Goal: Task Accomplishment & Management: Complete application form

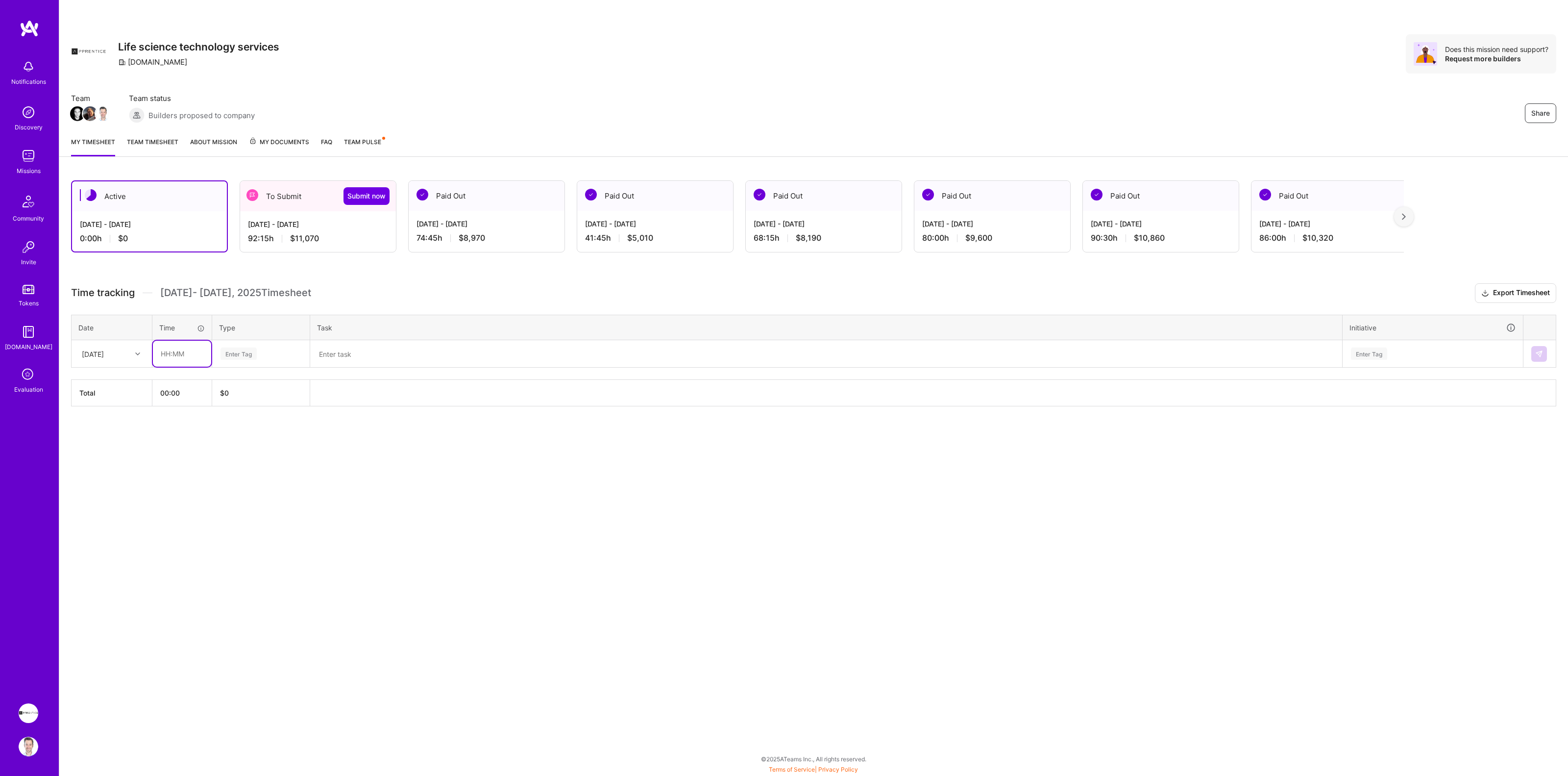
click at [170, 356] on input "text" at bounding box center [182, 354] width 59 height 26
type input "08:00"
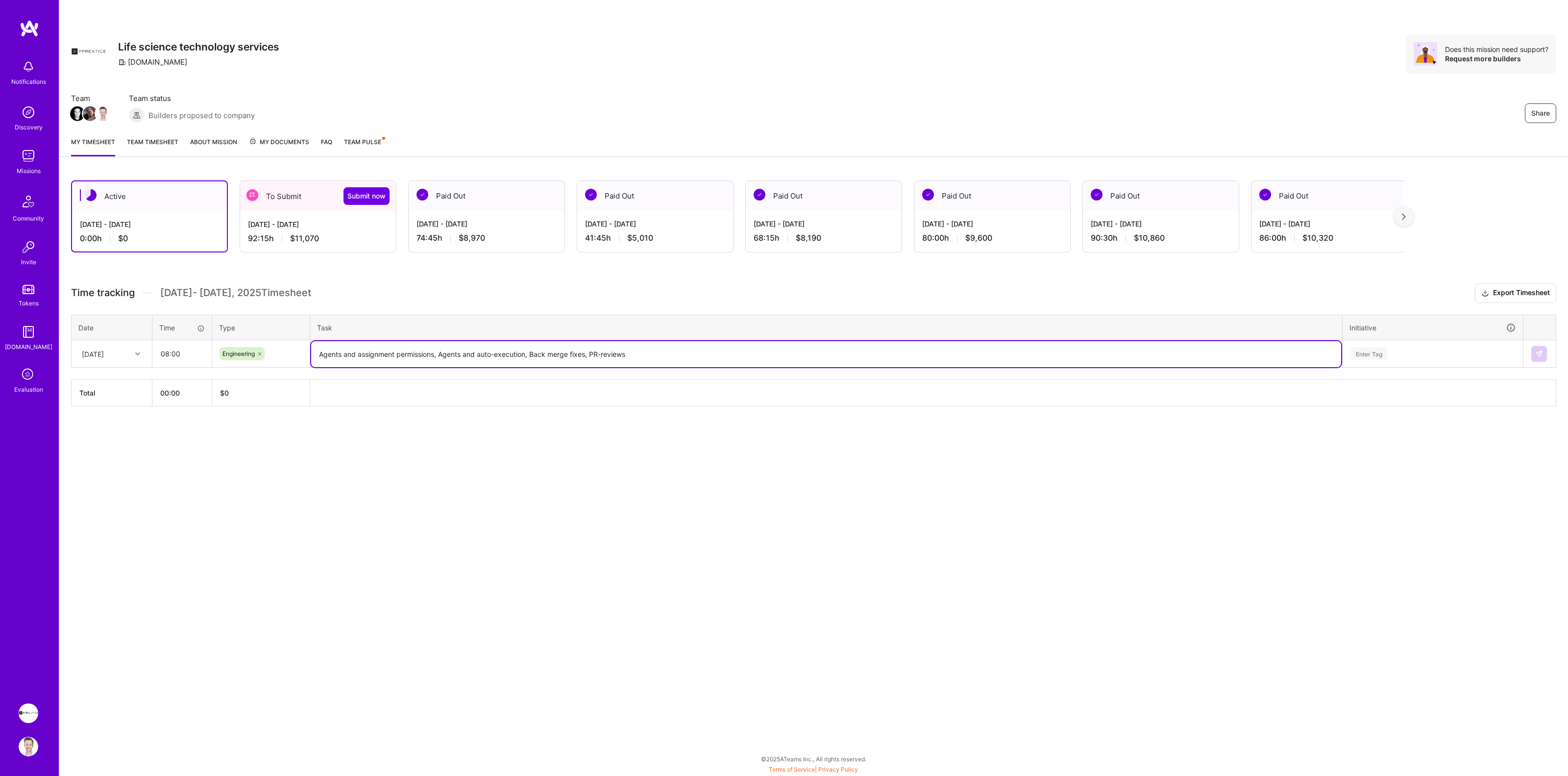
type textarea "Agents and assignment permissions, Agents and auto-execution, Back merge fixes,…"
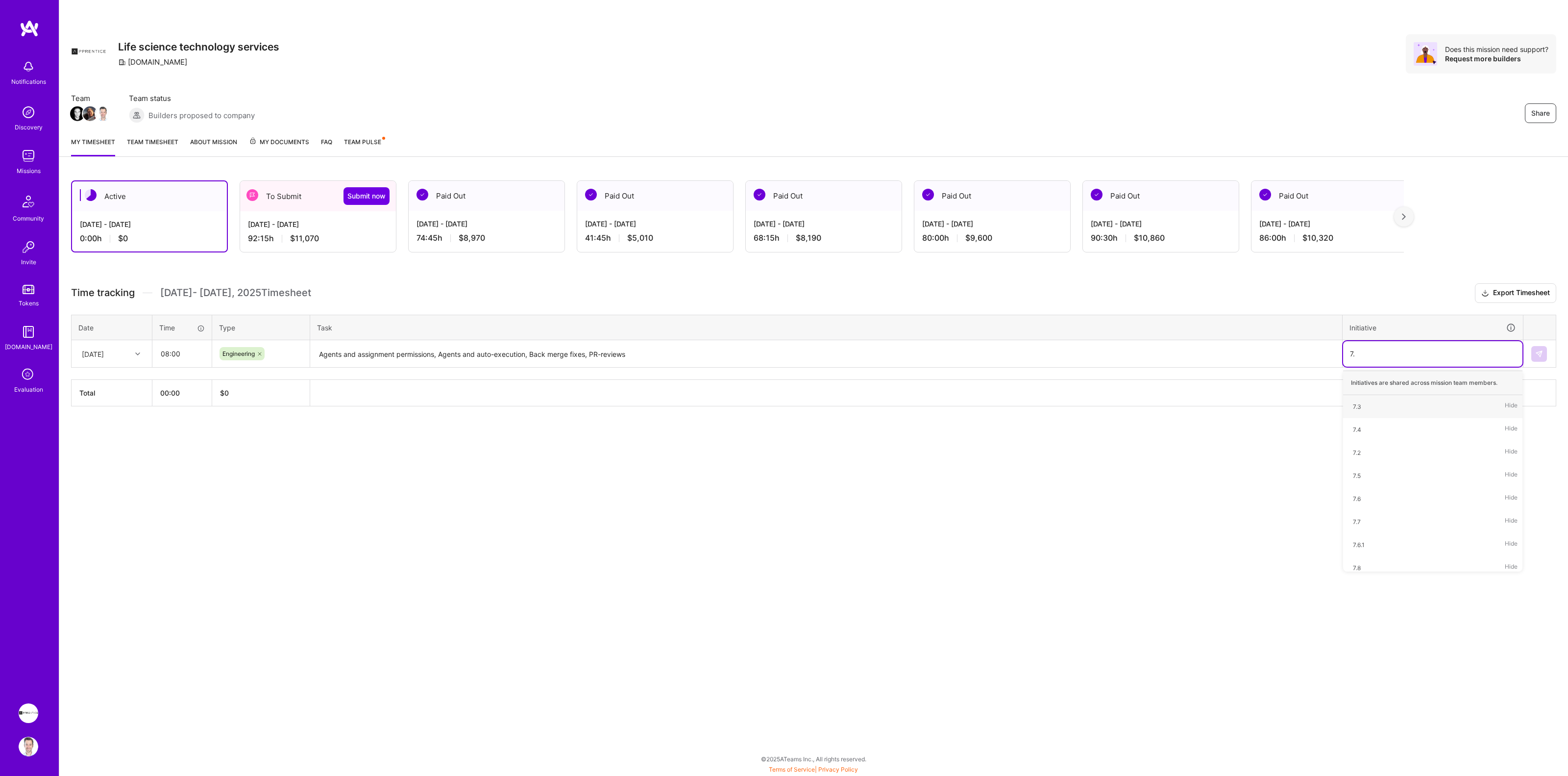
type input "7.7"
click at [1357, 406] on div "7.7" at bounding box center [1357, 407] width 8 height 11
click at [1536, 350] on img at bounding box center [1539, 354] width 8 height 8
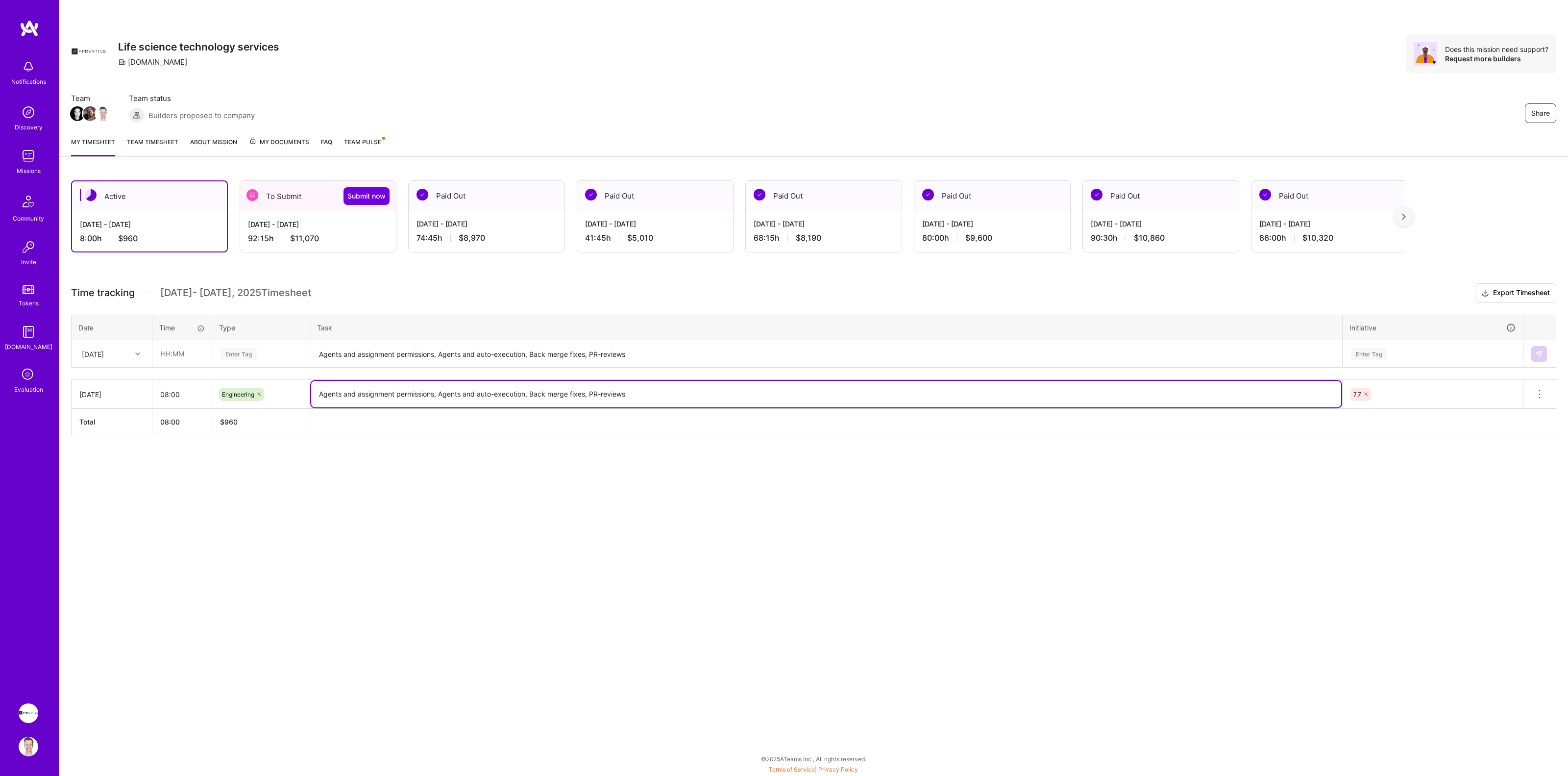
click at [641, 396] on textarea "Agents and assignment permissions, Agents and auto-execution, Back merge fixes,…" at bounding box center [826, 394] width 1030 height 26
type textarea "Agents and assignment permissions, Agents and auto-execution, Back merge fixes,…"
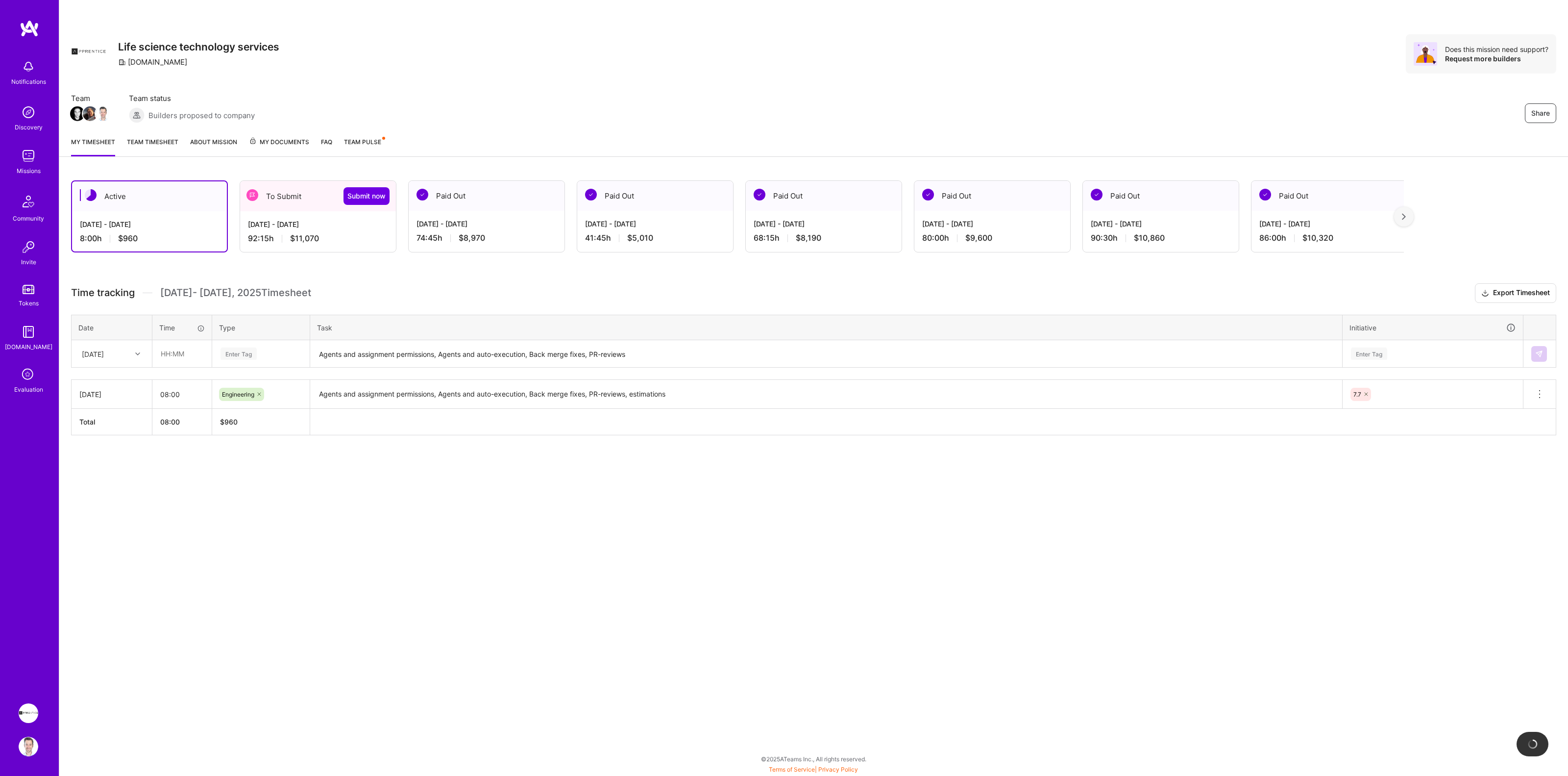
click at [768, 273] on div "Active [DATE] - [DATE] 8:00 h $960 To Submit Submit now [DATE] - [DATE] 92:15 h…" at bounding box center [814, 326] width 1508 height 315
click at [270, 223] on div "[DATE] - [DATE]" at bounding box center [318, 224] width 140 height 11
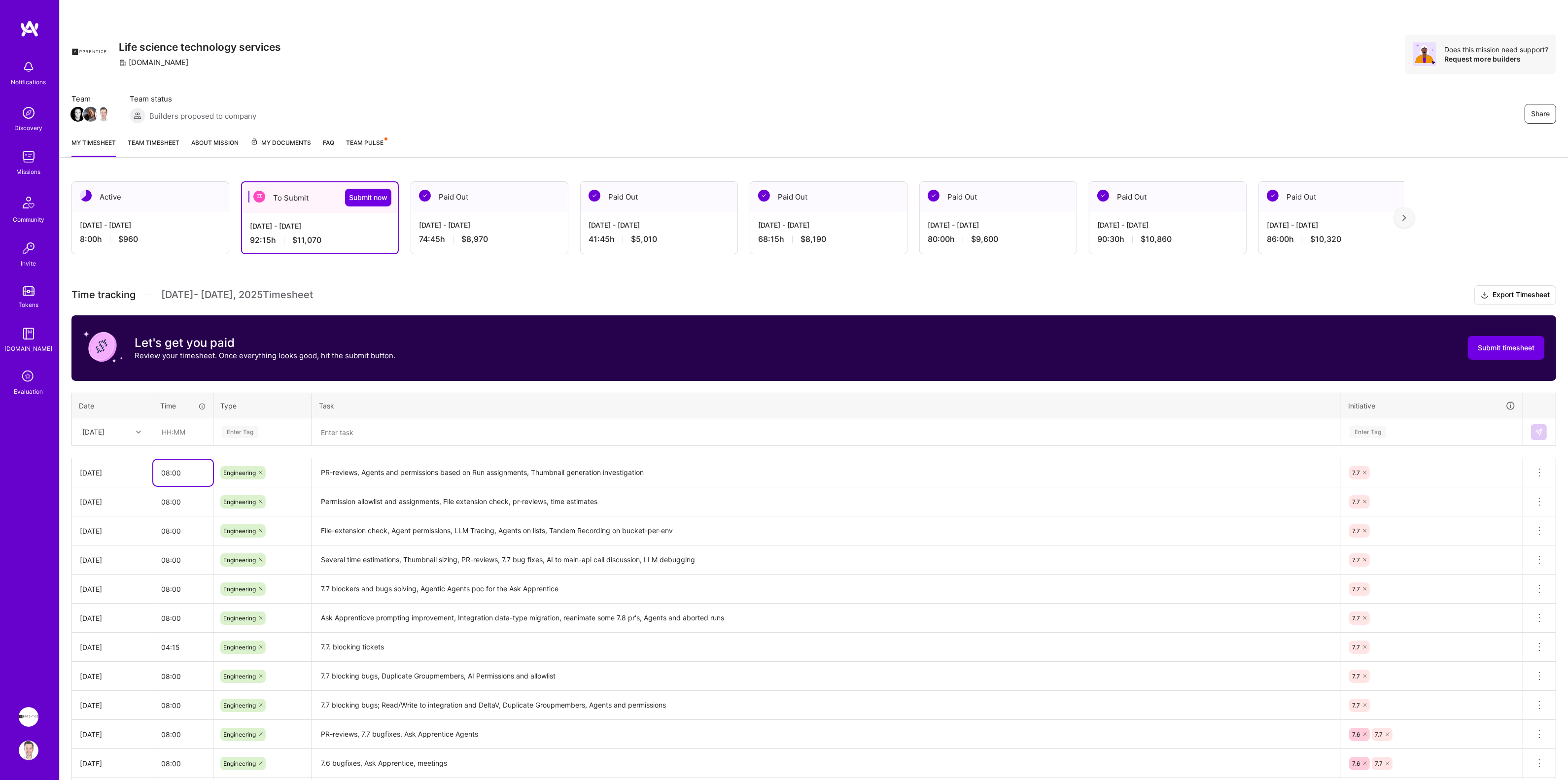
click at [195, 472] on input "08:00" at bounding box center [183, 473] width 60 height 27
type input "08:30"
click at [590, 289] on h3 "Time tracking [DATE] - [DATE] Timesheet Export Timesheet" at bounding box center [813, 295] width 1484 height 20
click at [374, 196] on span "Submit now" at bounding box center [367, 197] width 38 height 10
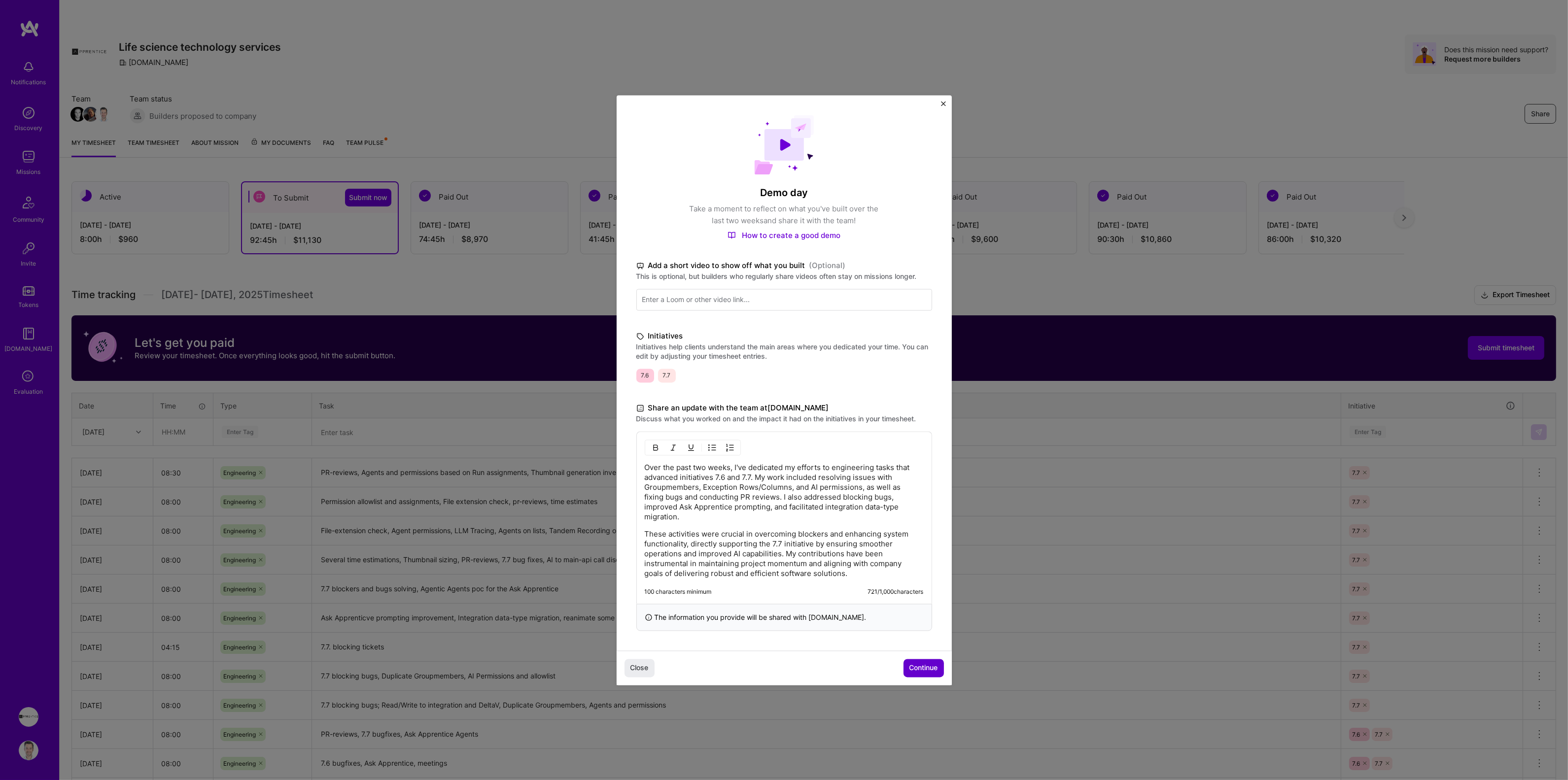
click at [932, 663] on span "Continue" at bounding box center [923, 668] width 28 height 10
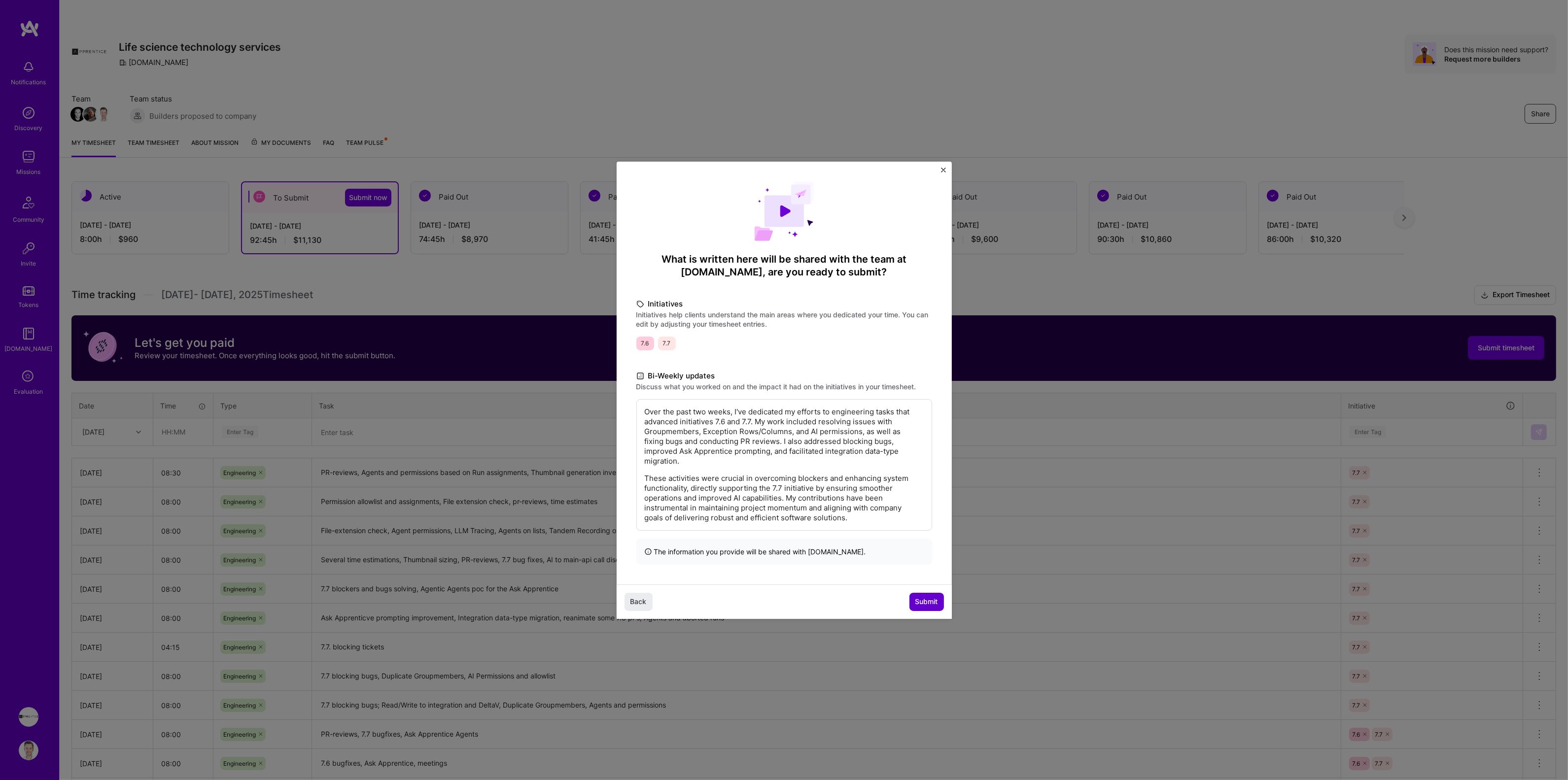
click at [924, 596] on span "Submit" at bounding box center [925, 601] width 23 height 10
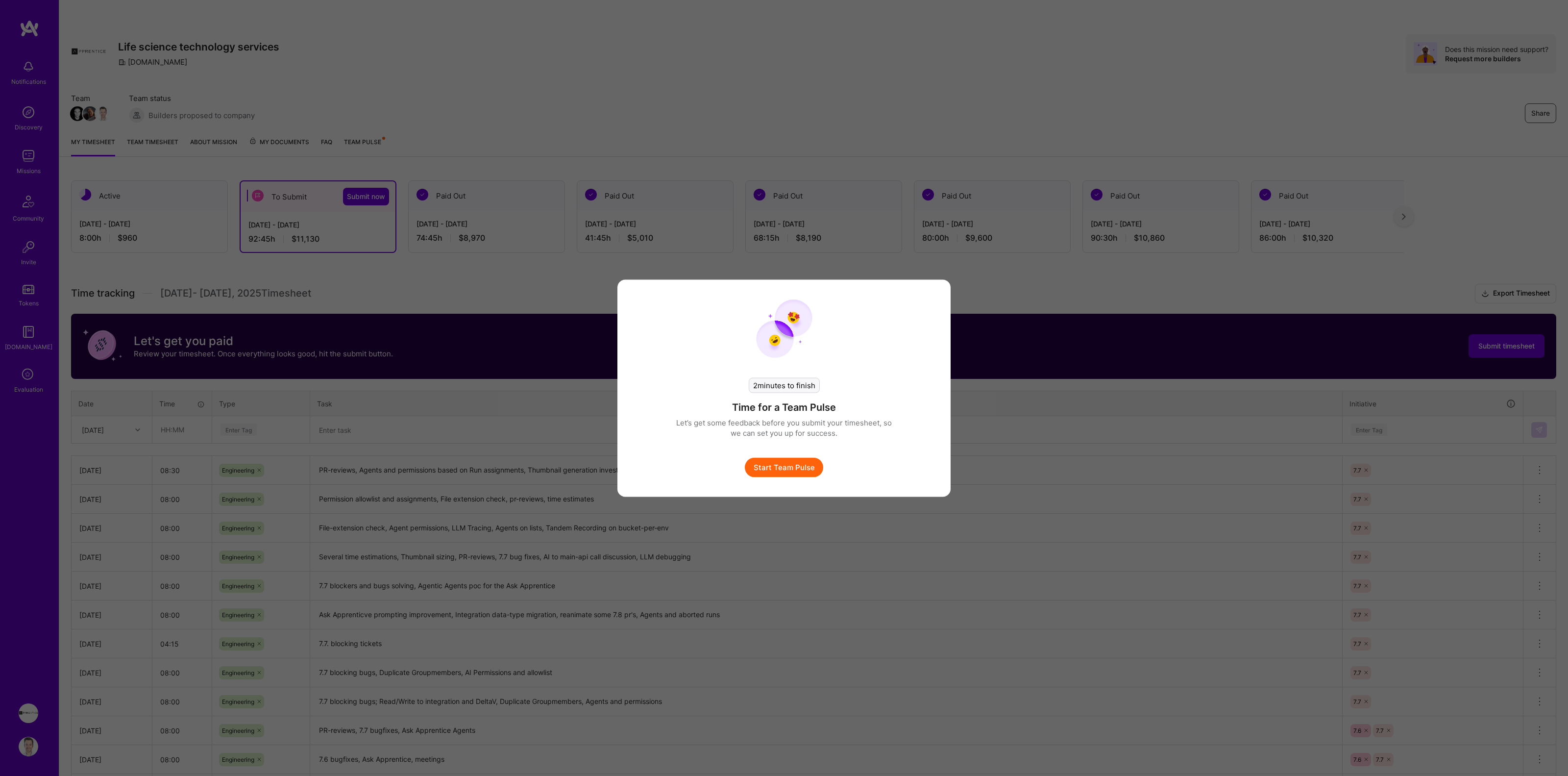
click at [796, 466] on button "Start Team Pulse" at bounding box center [784, 467] width 78 height 20
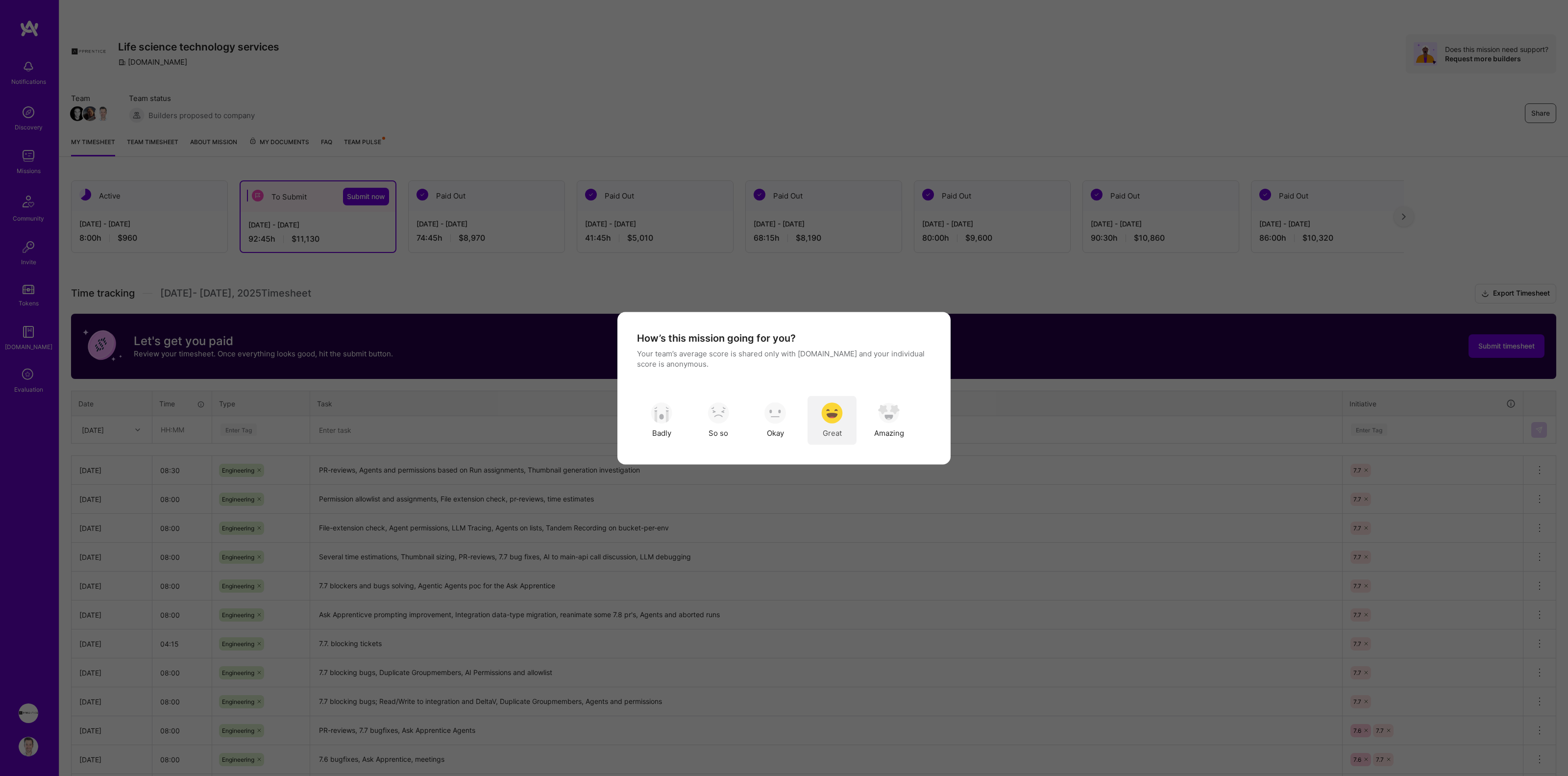
click at [825, 413] on img "modal" at bounding box center [832, 413] width 21 height 22
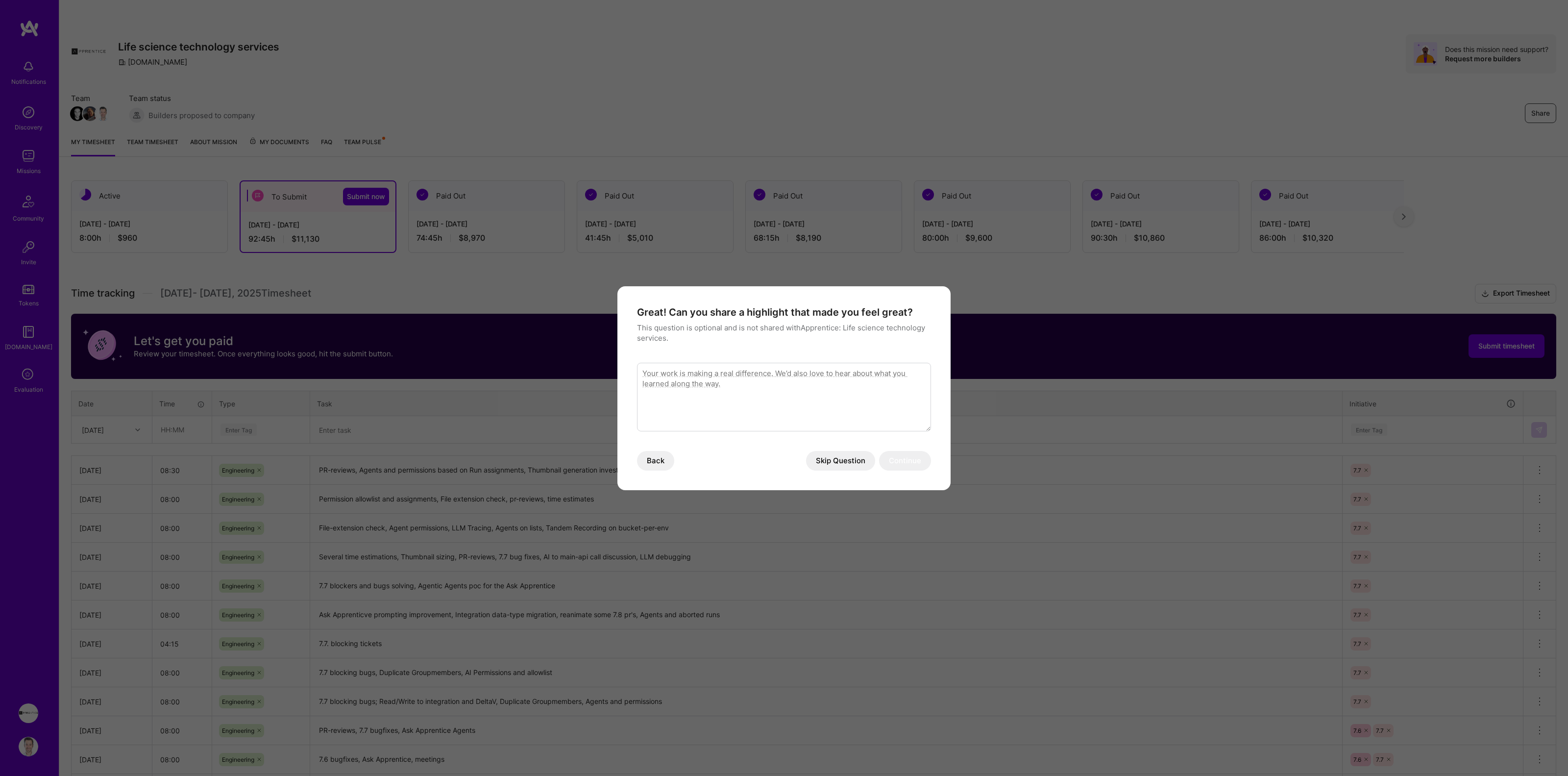
click at [830, 455] on button "Skip Question" at bounding box center [840, 460] width 69 height 20
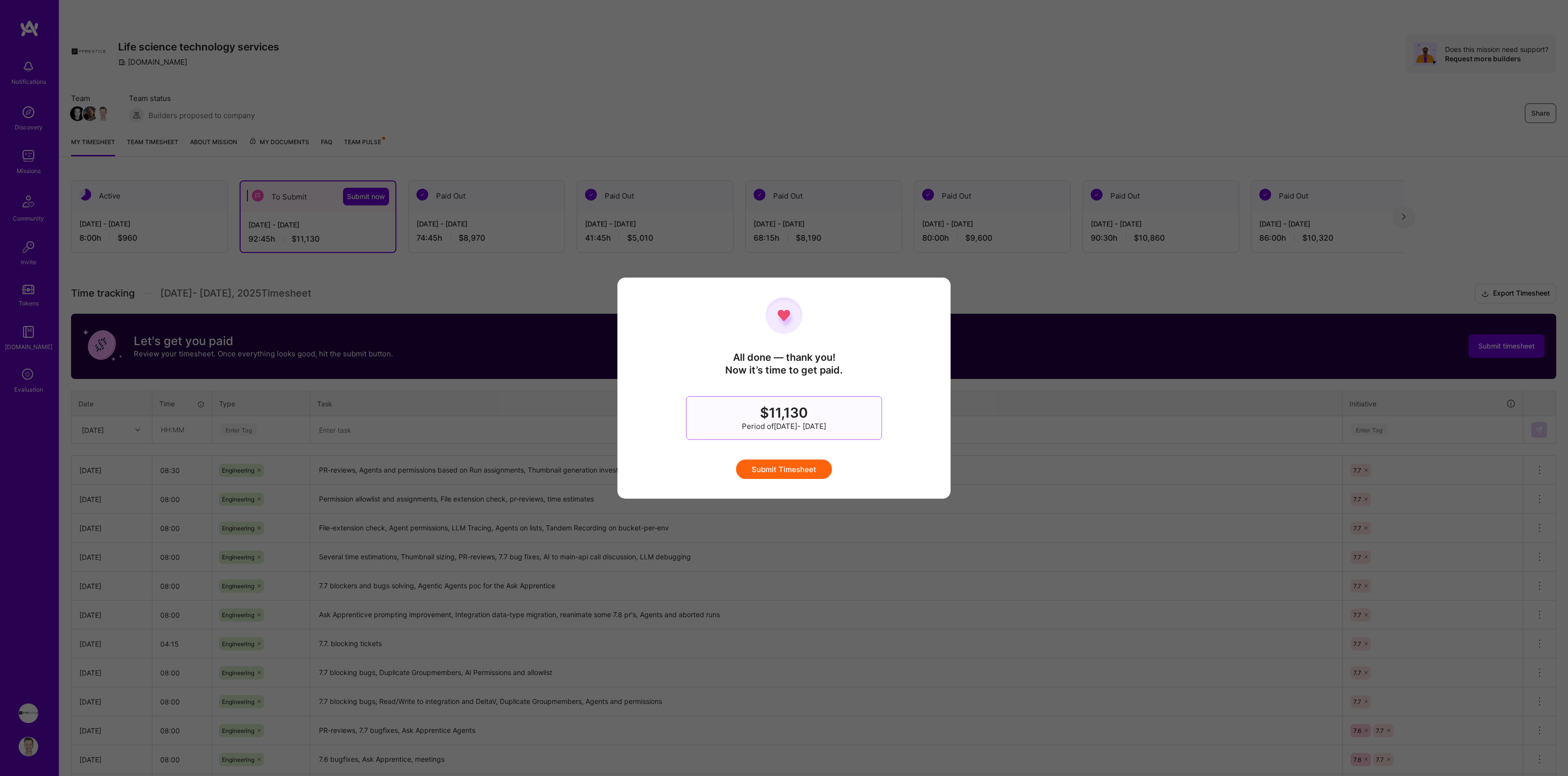
click at [801, 468] on button "Submit Timesheet" at bounding box center [784, 469] width 96 height 20
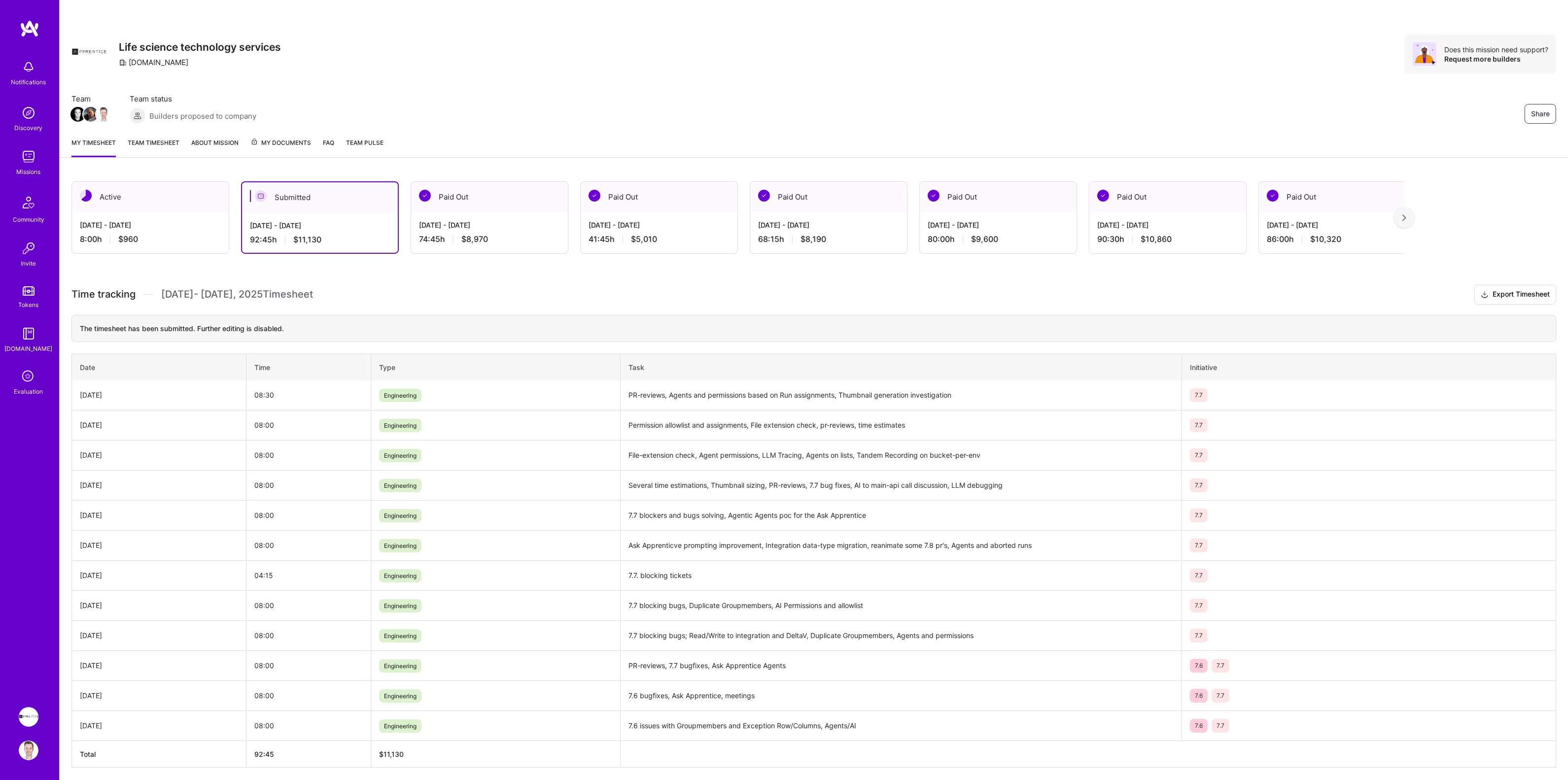
click at [31, 751] on img at bounding box center [28, 751] width 20 height 20
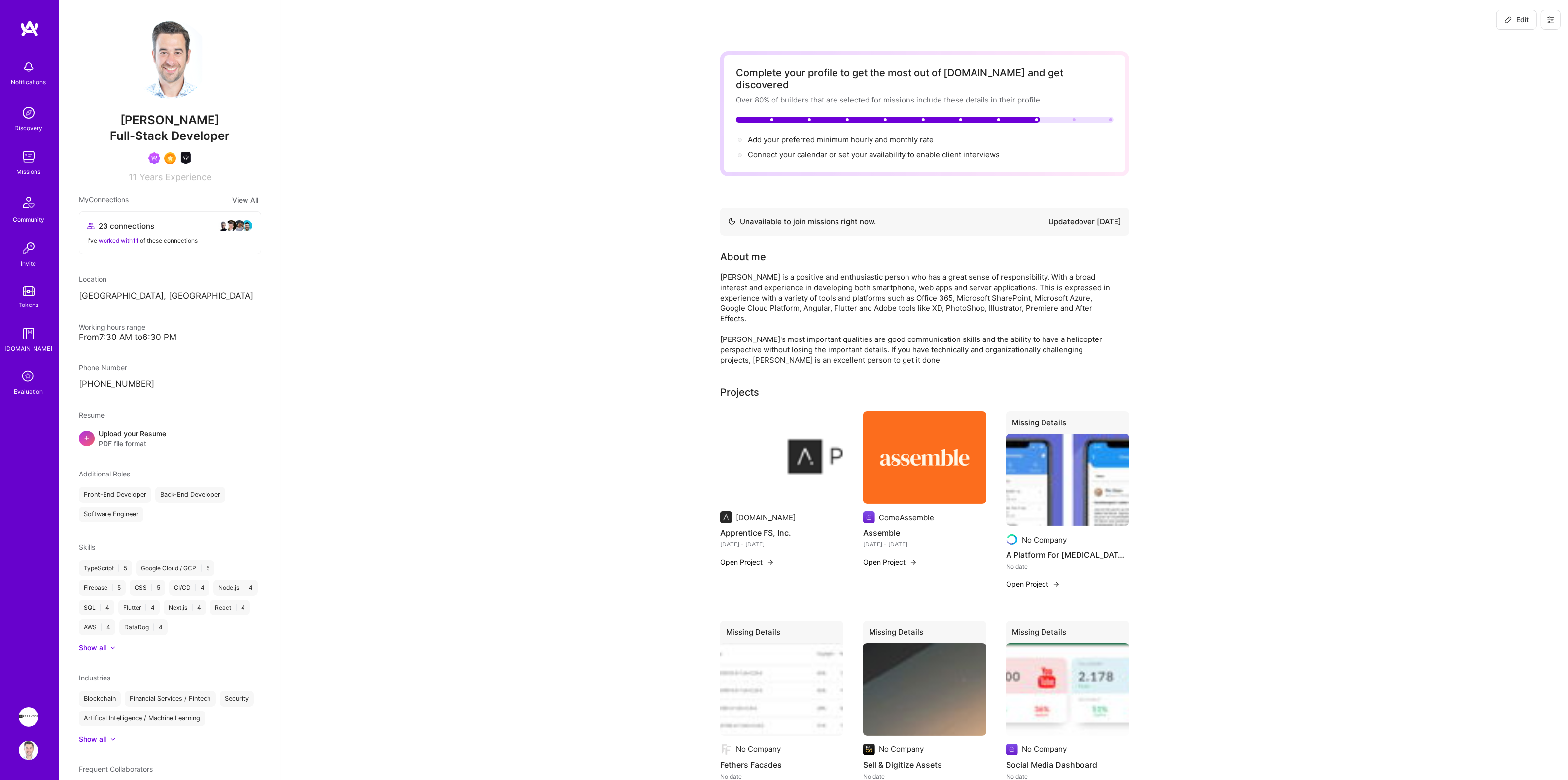
click at [1528, 21] on span "Edit" at bounding box center [1516, 20] width 25 height 10
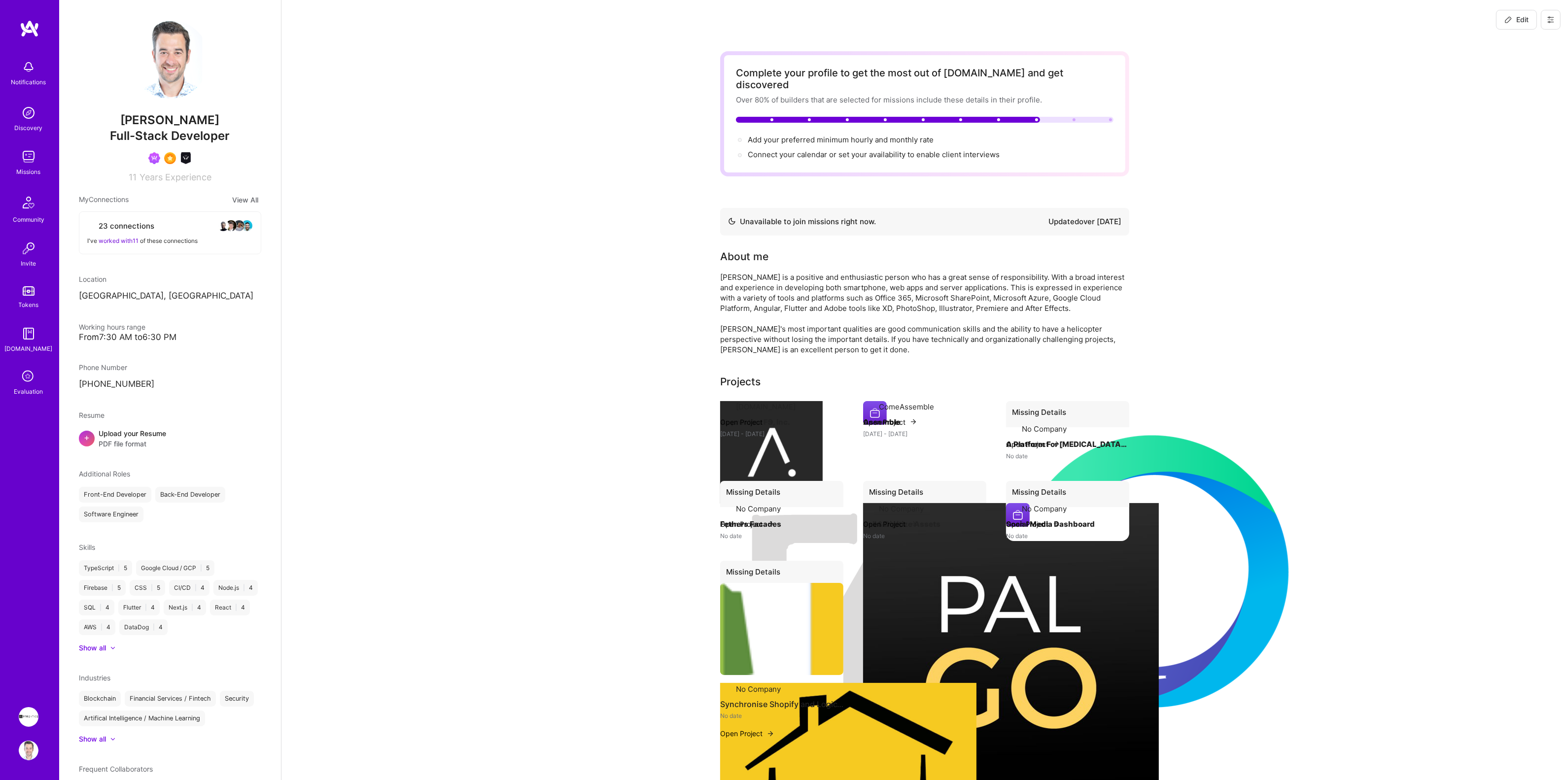
select select "SE"
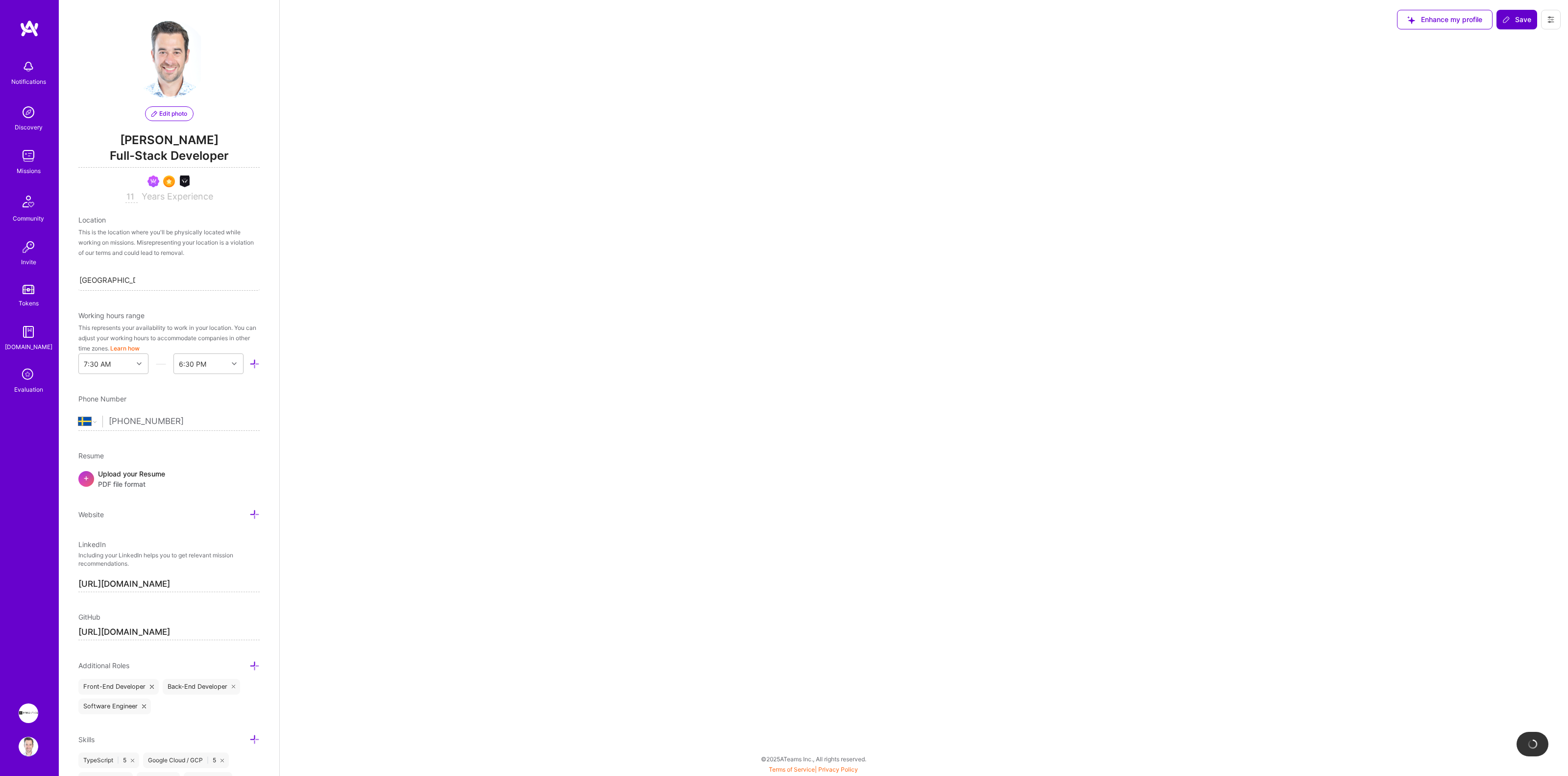
select select "Not Available"
select select "6 Months"
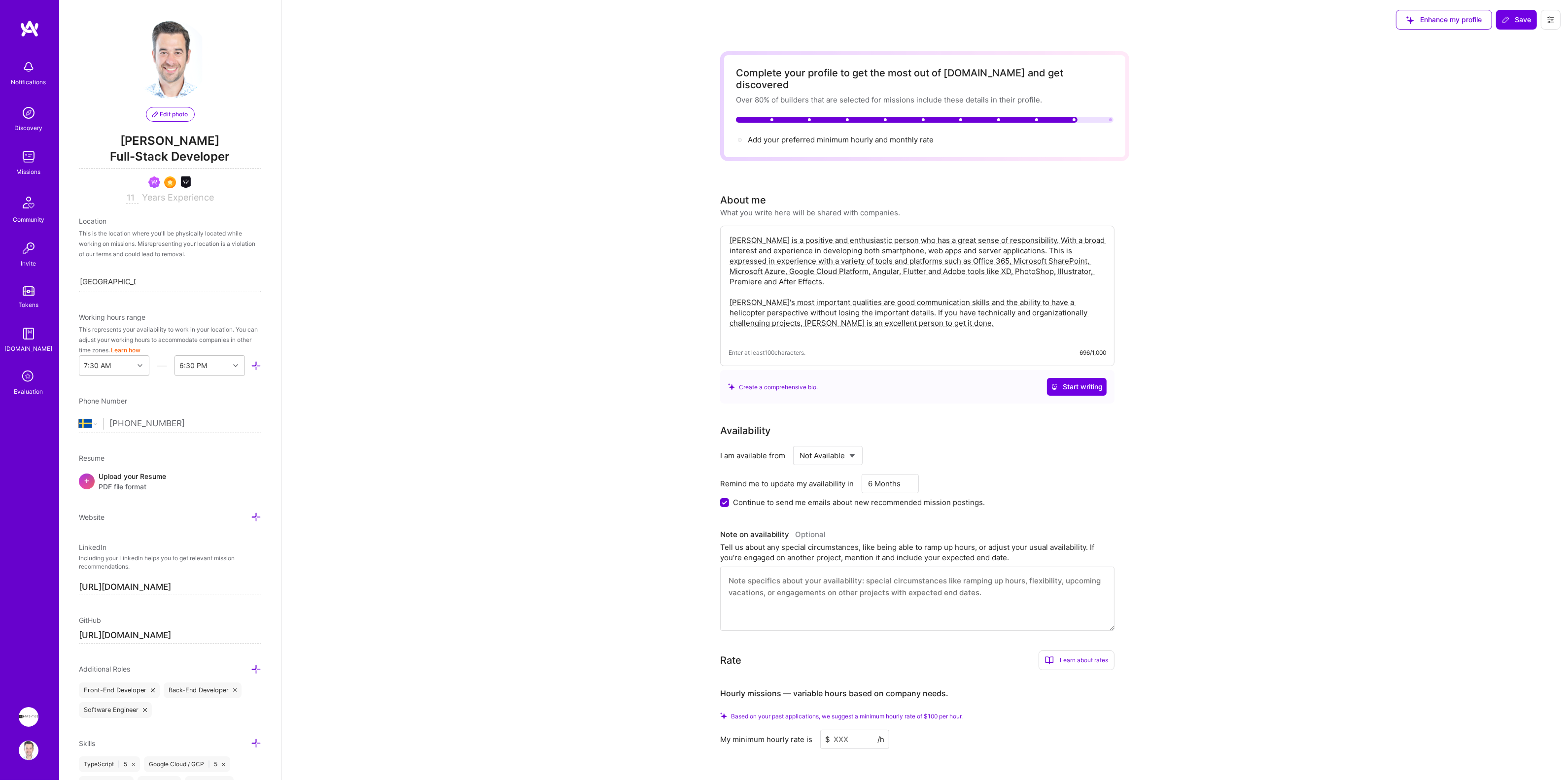
click at [1549, 20] on icon at bounding box center [1550, 20] width 8 height 8
click at [1534, 37] on button "Settings" at bounding box center [1523, 42] width 74 height 26
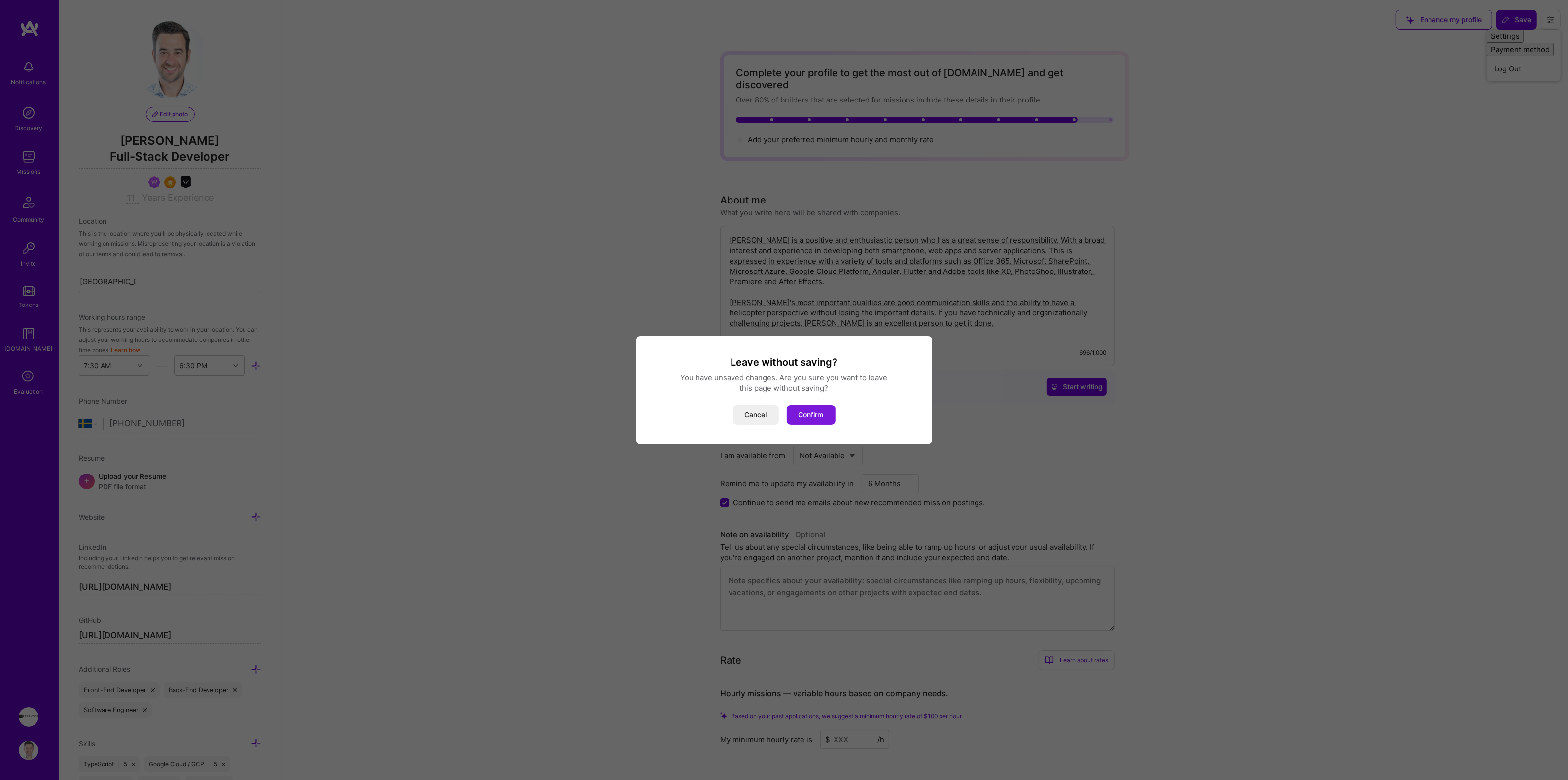
click at [804, 411] on button "Confirm" at bounding box center [812, 415] width 49 height 20
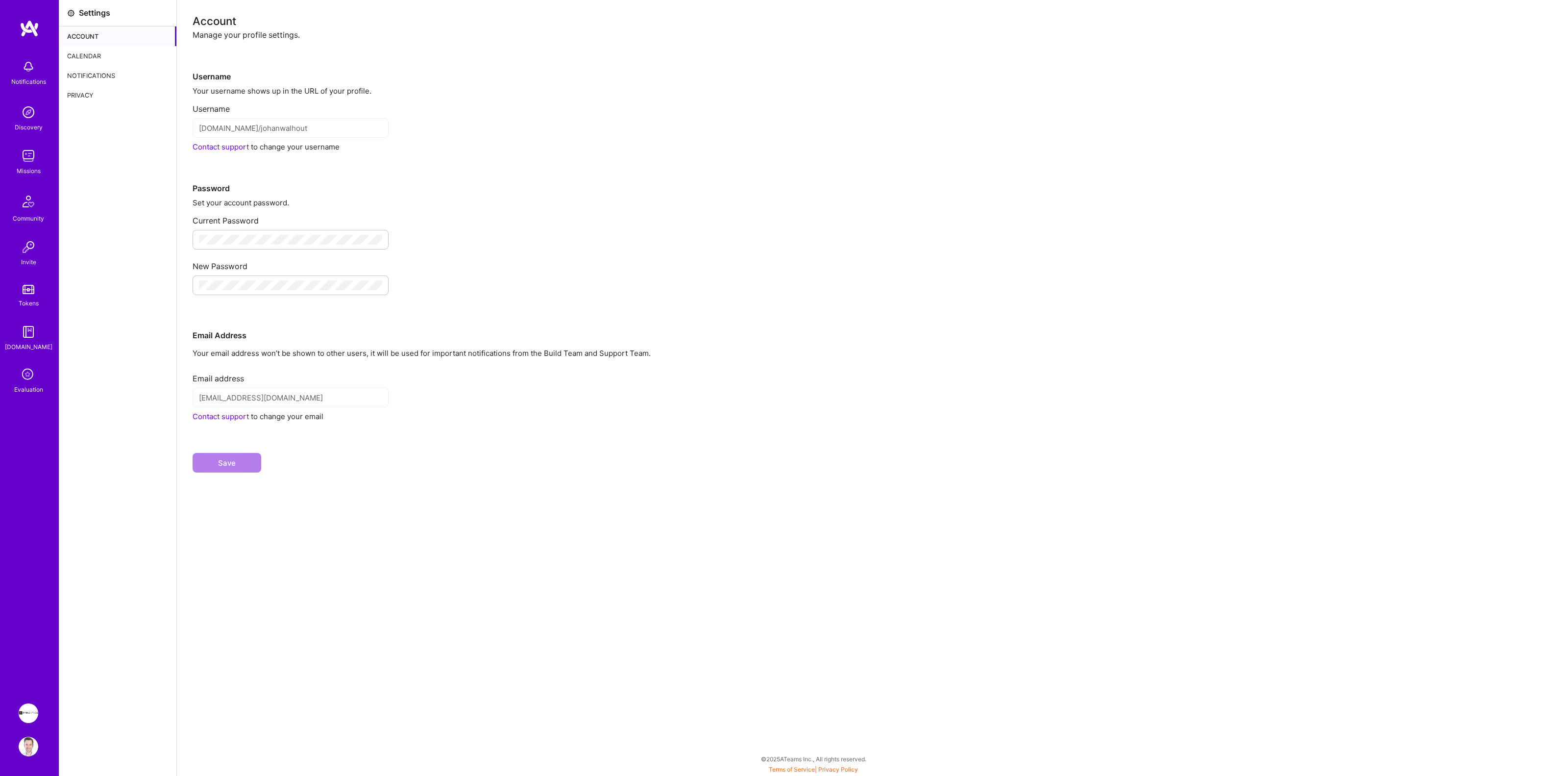
click at [84, 54] on div "Calendar" at bounding box center [118, 56] width 117 height 20
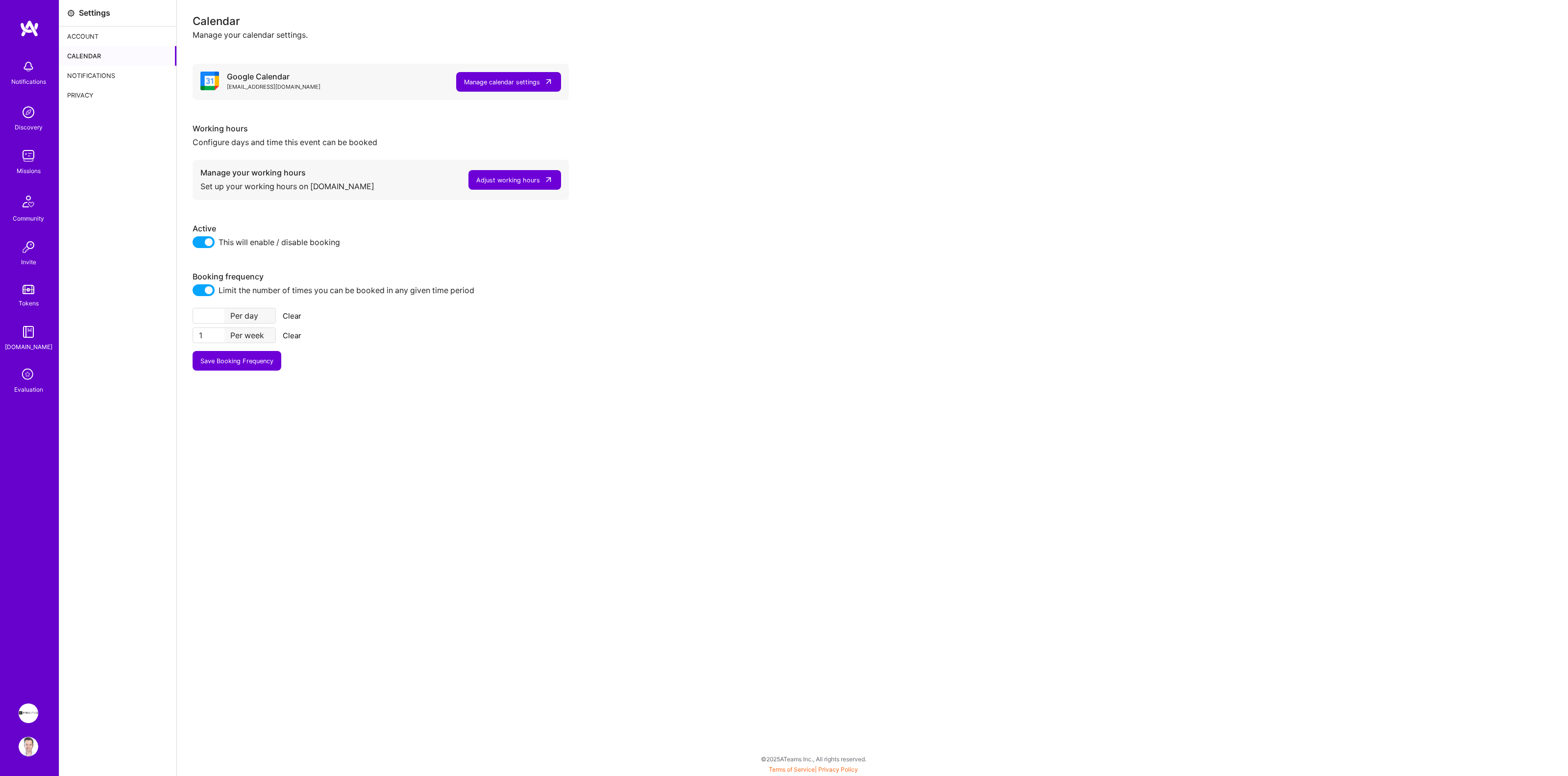
click at [500, 178] on div "Adjust working hours" at bounding box center [508, 180] width 64 height 11
